Goal: Navigation & Orientation: Find specific page/section

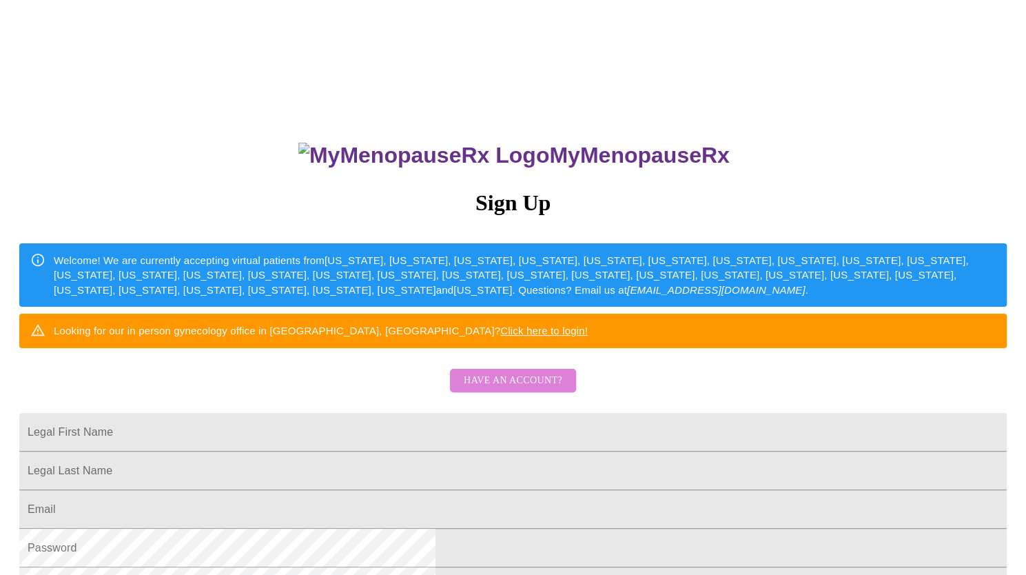
click at [553, 389] on span "Have an account?" at bounding box center [513, 380] width 99 height 17
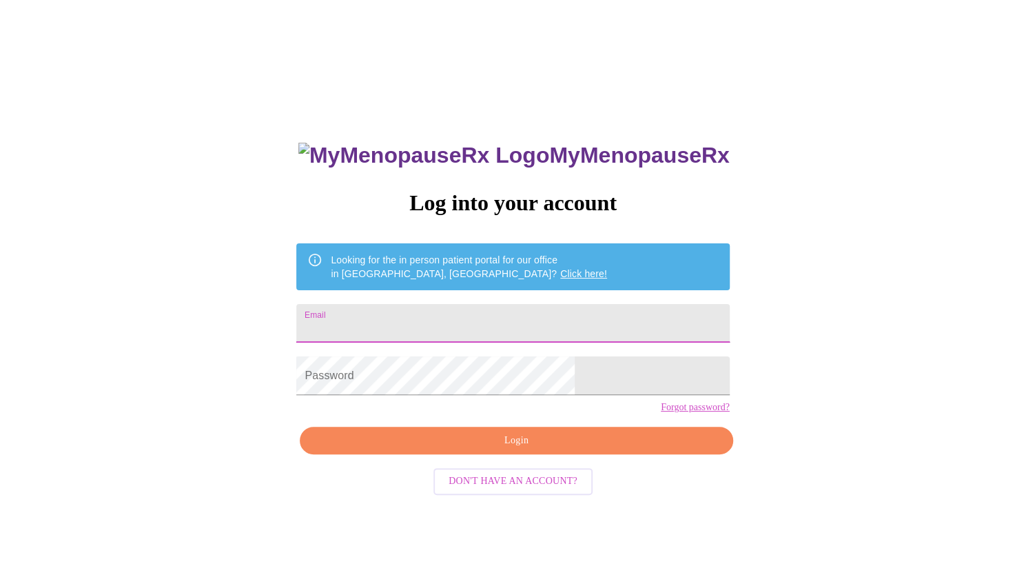
drag, startPoint x: 599, startPoint y: 311, endPoint x: 568, endPoint y: 314, distance: 31.1
click at [568, 314] on input "Email" at bounding box center [512, 323] width 433 height 39
type input "Mel@awakeandhealing.com"
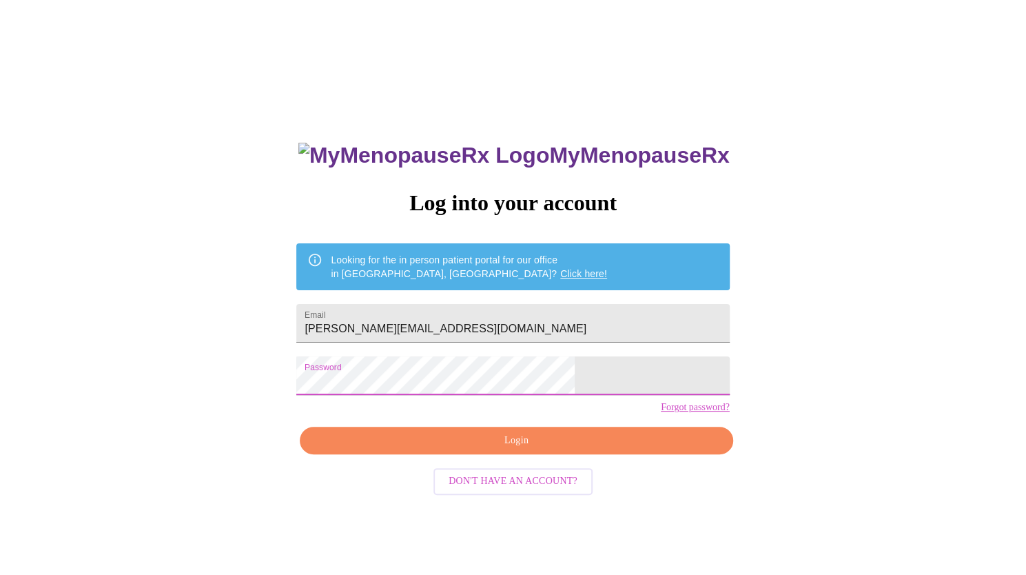
click at [536, 449] on span "Login" at bounding box center [516, 440] width 401 height 17
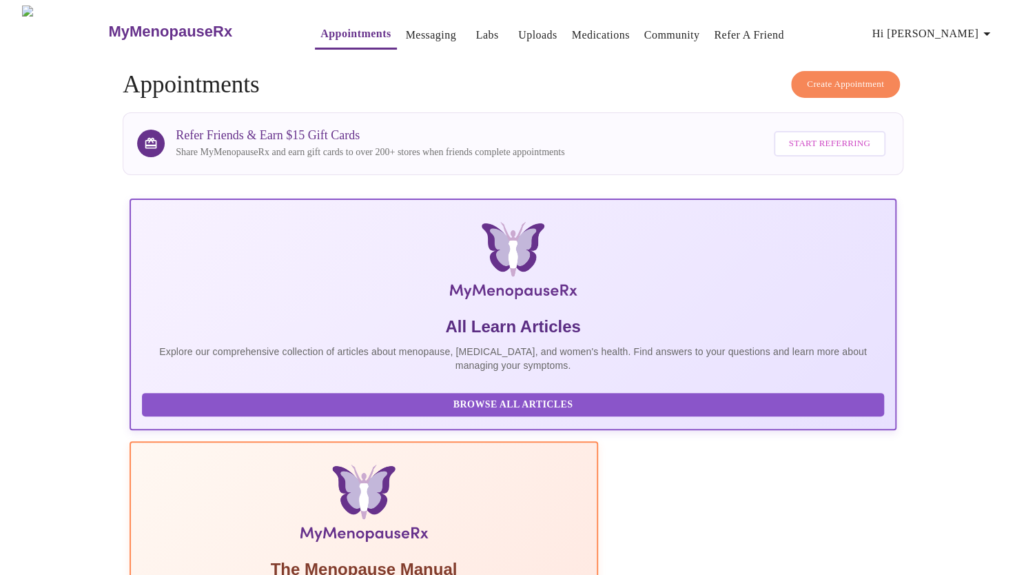
click at [954, 24] on span "Hi Melissa" at bounding box center [933, 33] width 123 height 19
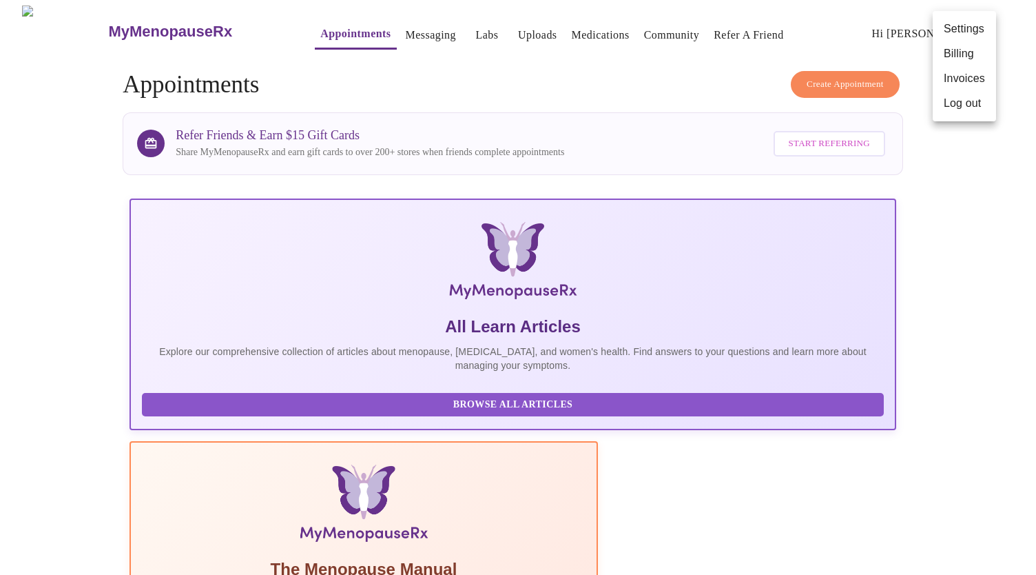
click at [954, 23] on li "Settings" at bounding box center [964, 29] width 63 height 25
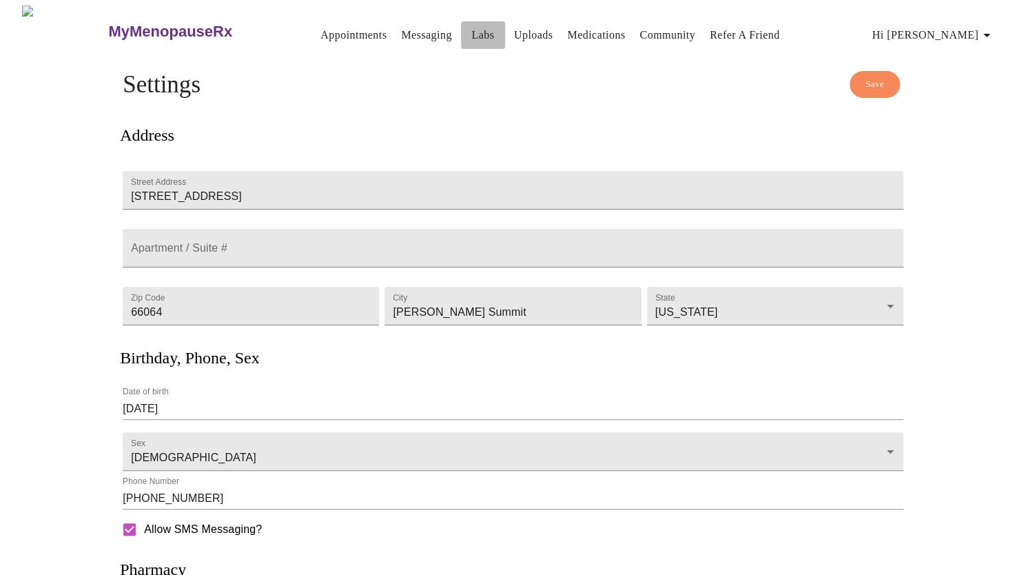
click at [471, 30] on link "Labs" at bounding box center [482, 34] width 23 height 19
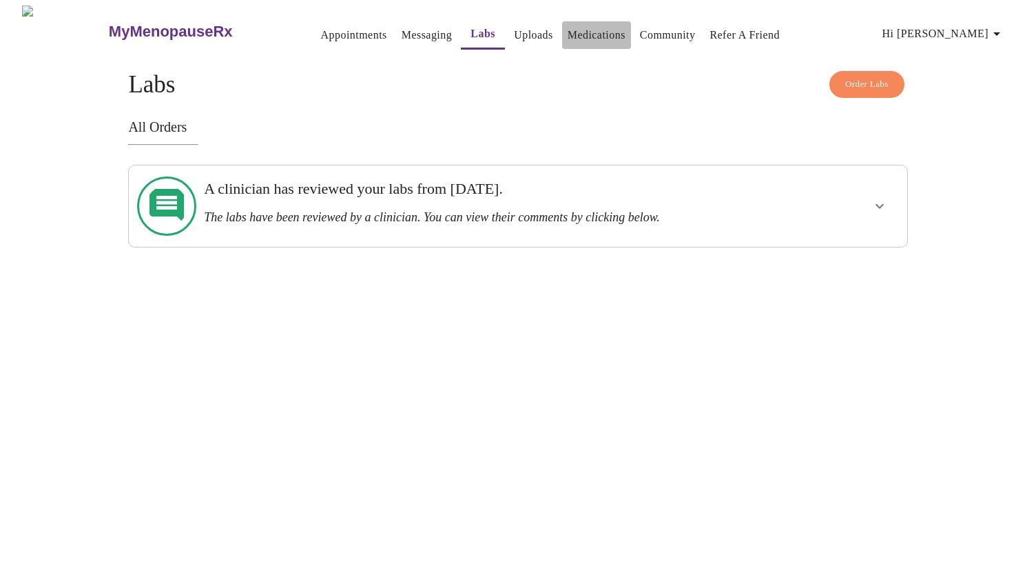
click at [562, 42] on button "Medications" at bounding box center [596, 35] width 69 height 28
click at [568, 30] on link "Medications" at bounding box center [597, 34] width 58 height 19
